Goal: Task Accomplishment & Management: Use online tool/utility

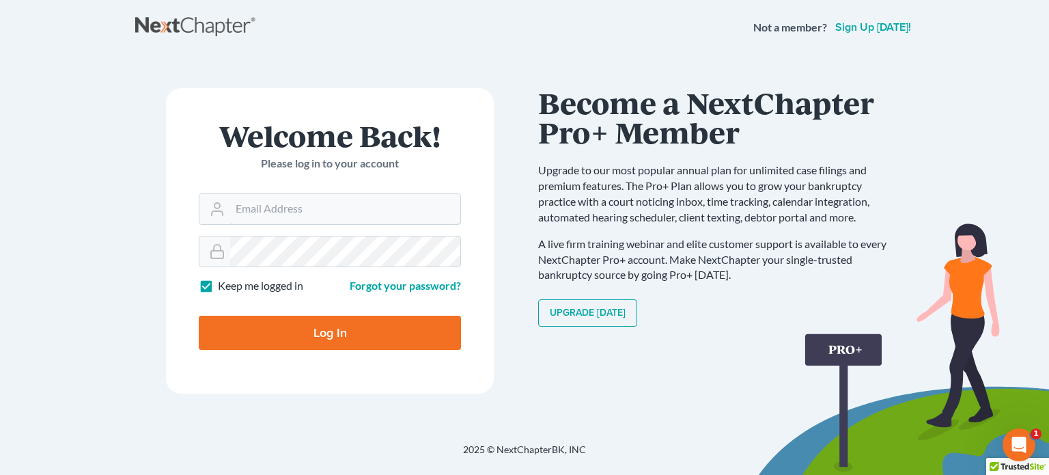
type input "[PERSON_NAME][EMAIL_ADDRESS][DOMAIN_NAME]"
click at [251, 335] on input "Log In" at bounding box center [330, 333] width 262 height 34
type input "Thinking..."
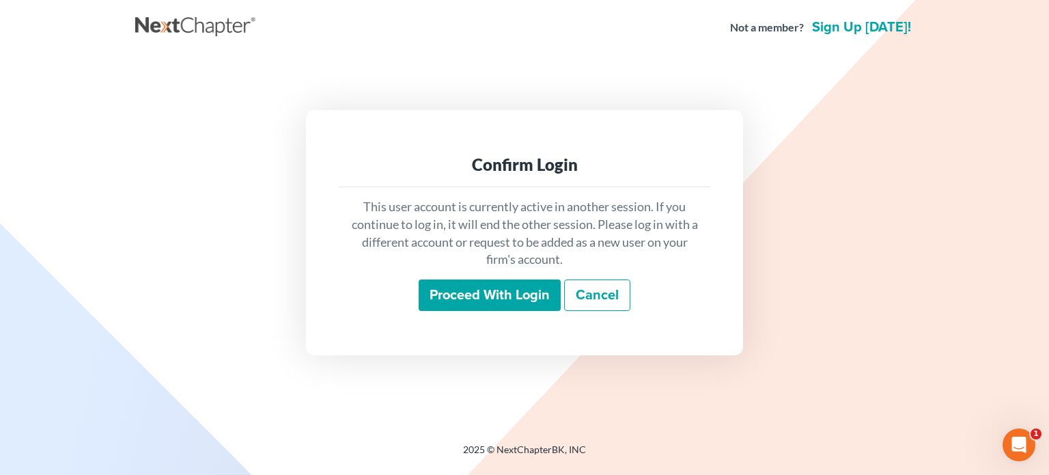
click at [482, 296] on input "Proceed with login" at bounding box center [490, 294] width 142 height 31
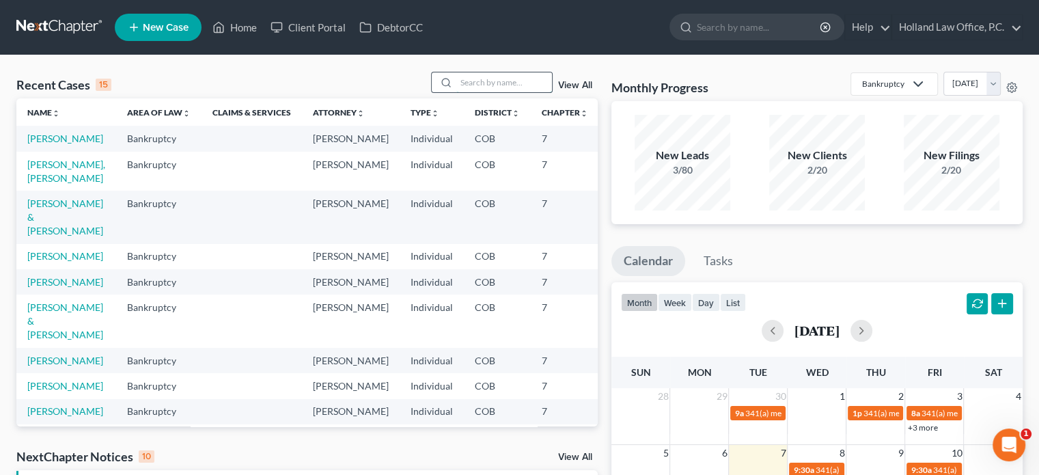
click at [458, 85] on input "search" at bounding box center [504, 82] width 96 height 20
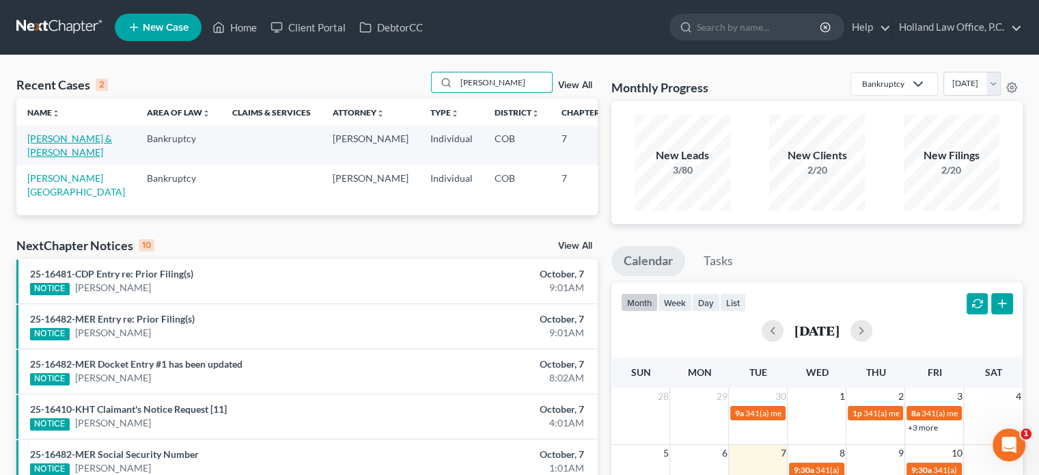
type input "caven"
click at [51, 136] on link "Cavenaugh, Patrick & Lina" at bounding box center [69, 145] width 85 height 25
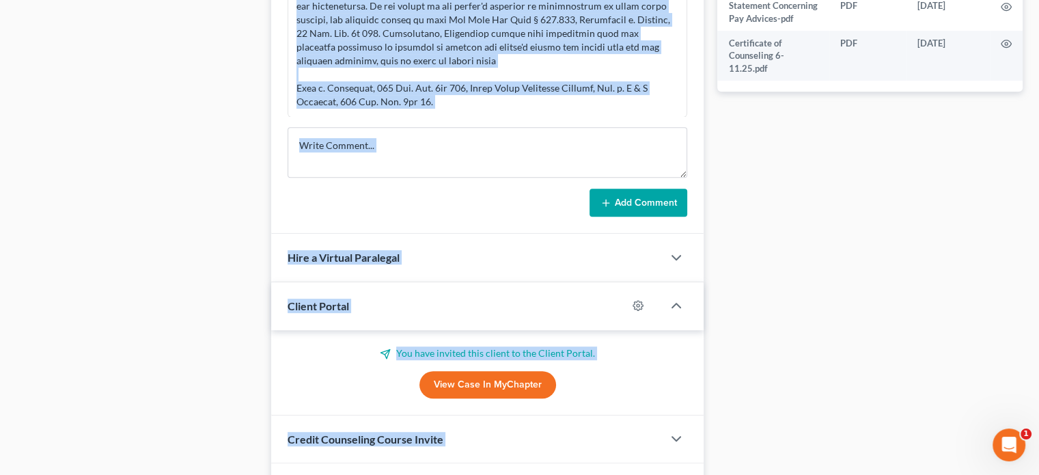
scroll to position [764, 0]
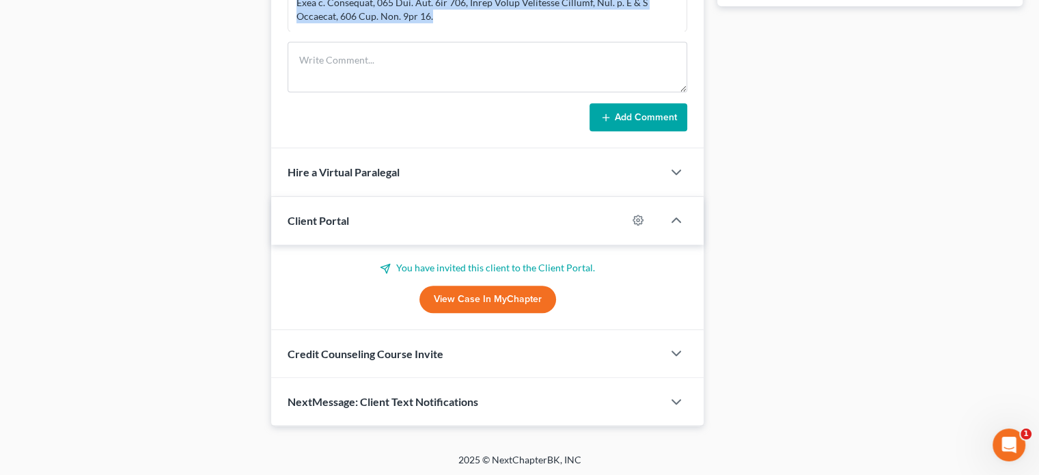
drag, startPoint x: 297, startPoint y: 307, endPoint x: 443, endPoint y: 16, distance: 326.0
copy div "Lexis Protege: If a Chapter 7 debtor owns a real estate in California as a join…"
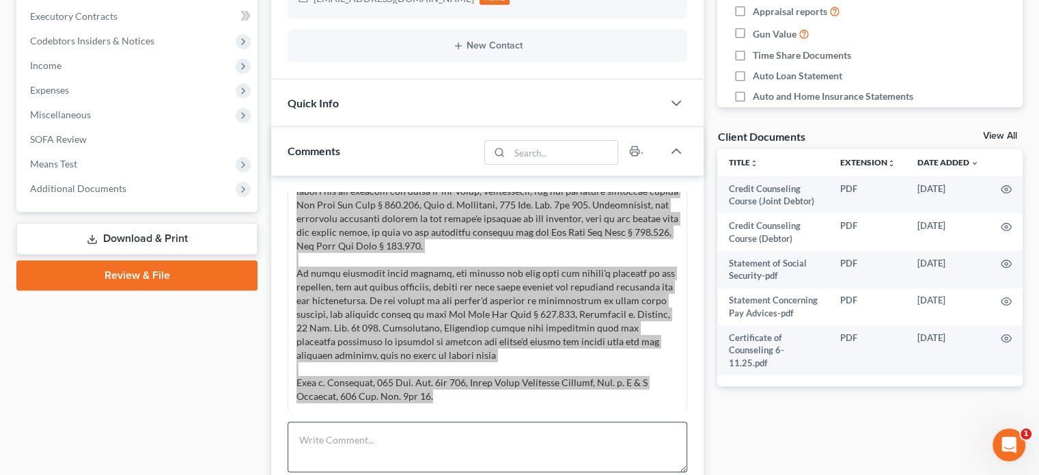
scroll to position [354, 0]
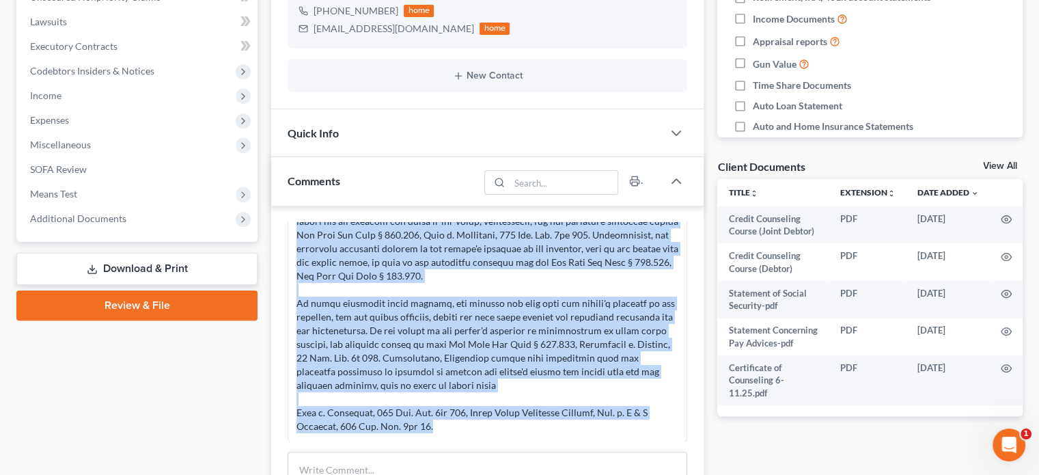
click at [535, 276] on div at bounding box center [487, 207] width 382 height 451
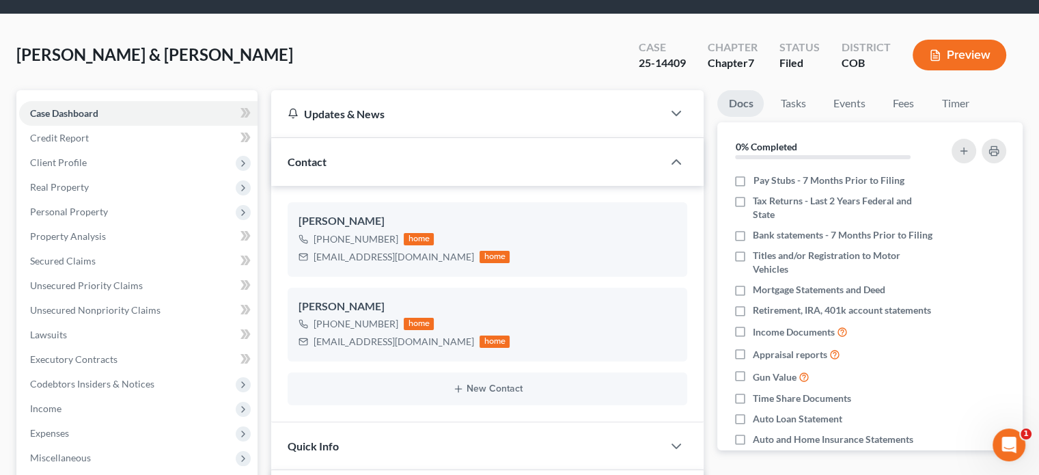
scroll to position [12, 0]
